Goal: Book appointment/travel/reservation

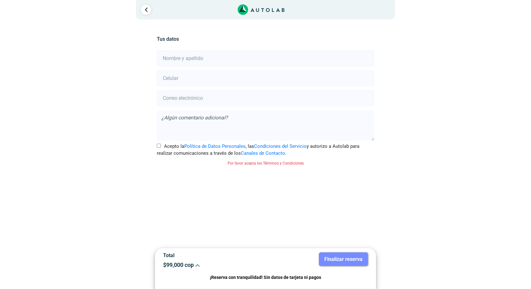
click at [160, 145] on input "Acepto la Política de Datos Personales , las Condiciones del Servicio y autoriz…" at bounding box center [159, 146] width 4 height 4
checkbox input "true"
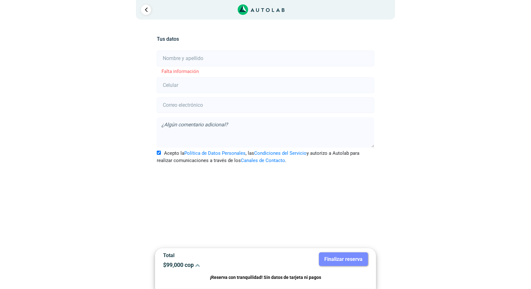
click at [165, 58] on input "text" at bounding box center [265, 59] width 217 height 16
type input "[PERSON_NAME] [PERSON_NAME]"
type input "3005751808"
type input "[EMAIL_ADDRESS][DOMAIN_NAME]"
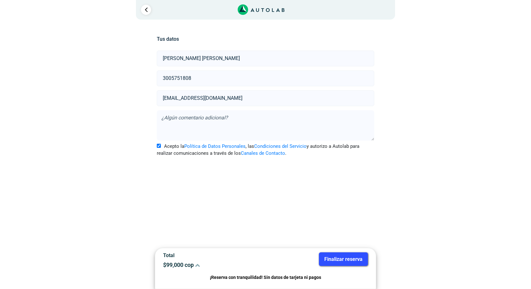
click at [352, 260] on button "Finalizar reserva" at bounding box center [343, 260] width 49 height 14
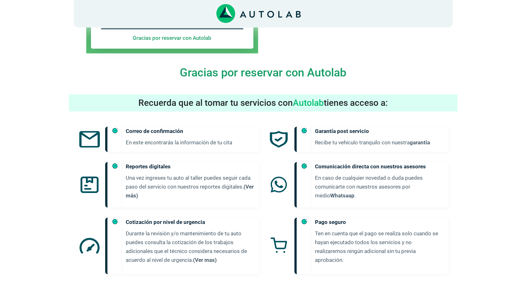
scroll to position [212, 0]
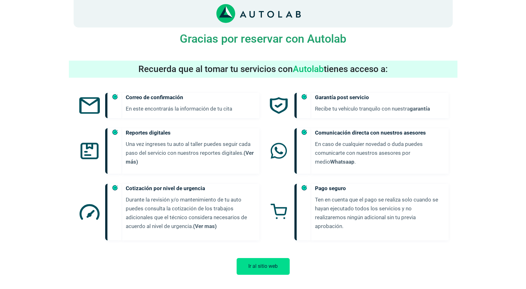
click at [264, 258] on button "Ir al sitio web" at bounding box center [263, 266] width 53 height 17
